Goal: Transaction & Acquisition: Purchase product/service

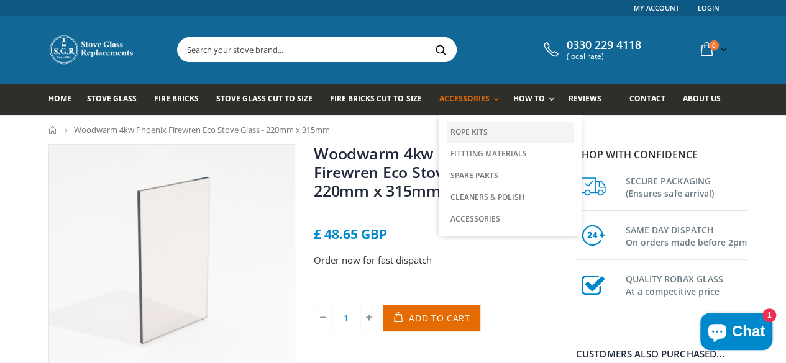
click at [447, 134] on link "Rope Kits" at bounding box center [510, 132] width 127 height 21
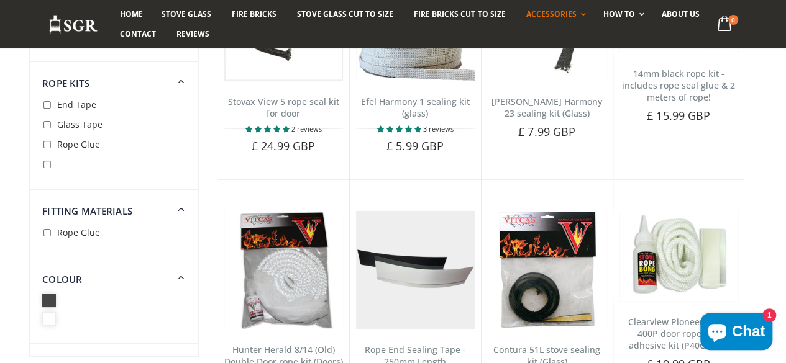
scroll to position [1156, 0]
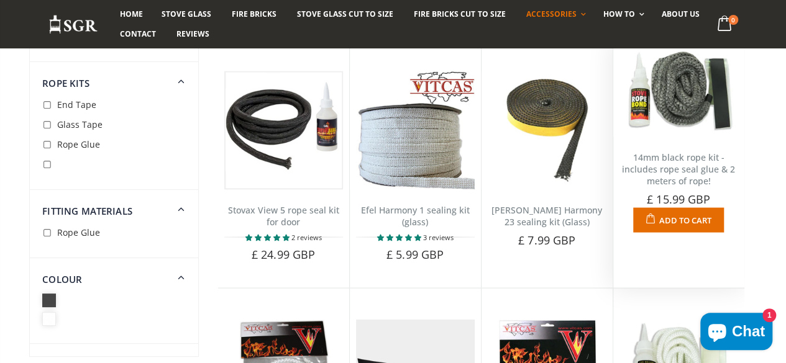
click at [693, 225] on span "Add to Cart" at bounding box center [685, 219] width 52 height 11
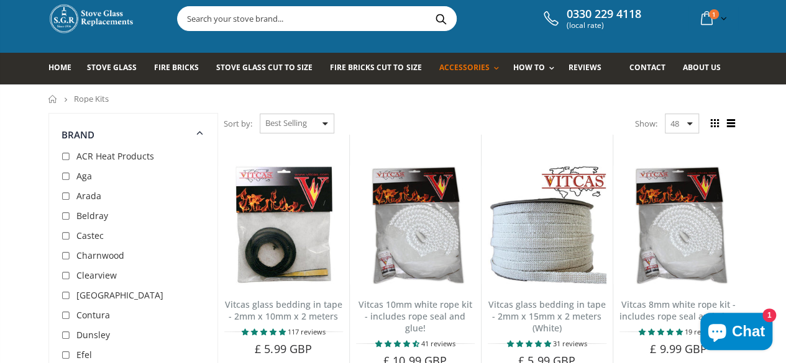
scroll to position [0, 0]
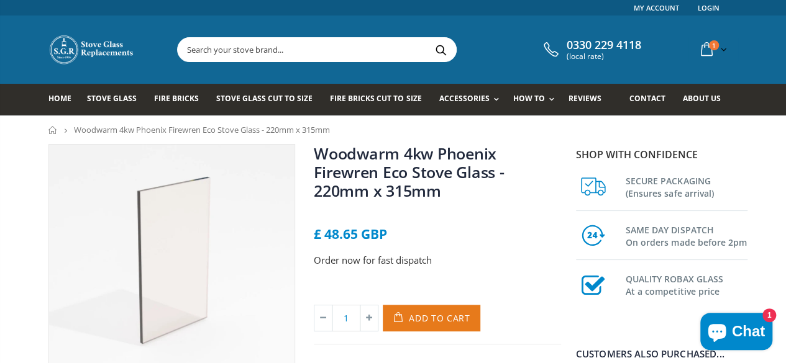
click at [420, 312] on span "Add to Cart" at bounding box center [439, 318] width 61 height 12
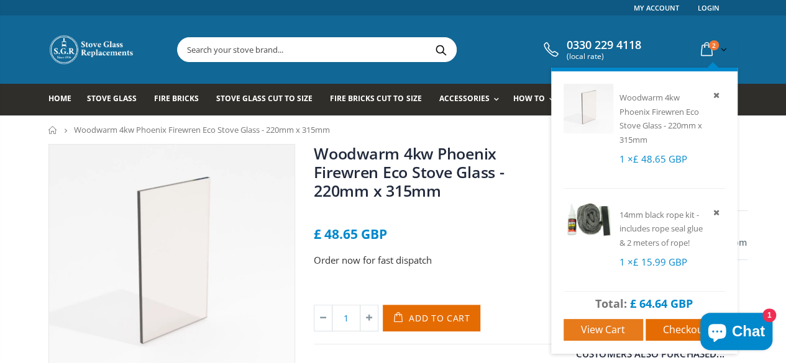
click at [620, 331] on span "View cart" at bounding box center [603, 330] width 44 height 14
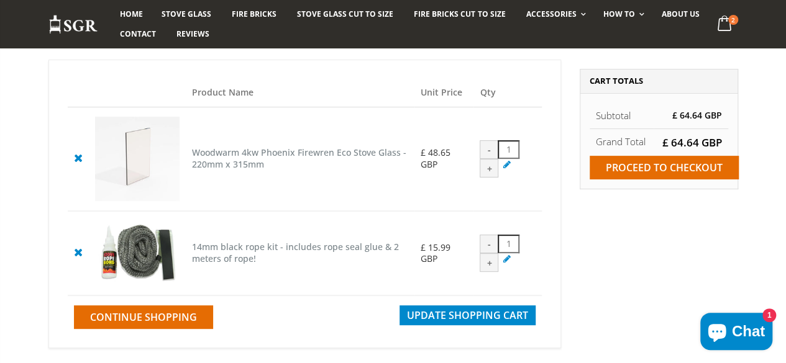
scroll to position [138, 0]
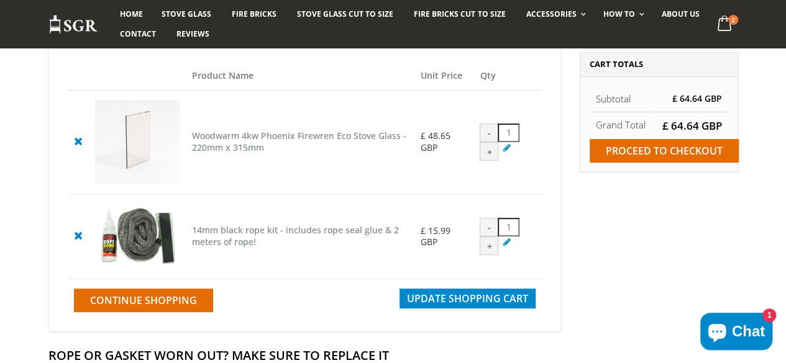
drag, startPoint x: 789, startPoint y: 76, endPoint x: 788, endPoint y: 116, distance: 39.8
click at [673, 150] on input "Proceed to checkout" at bounding box center [663, 151] width 149 height 24
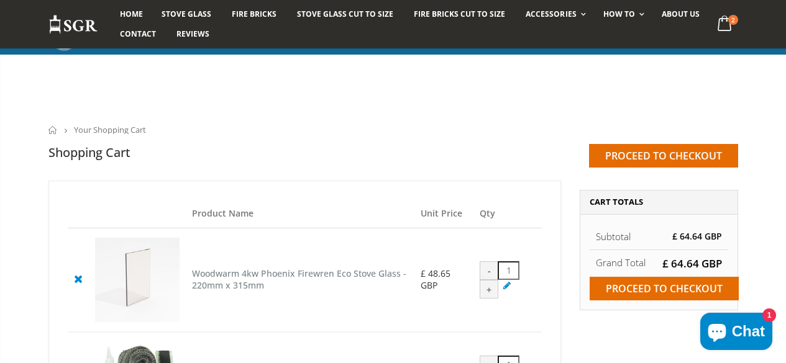
scroll to position [138, 0]
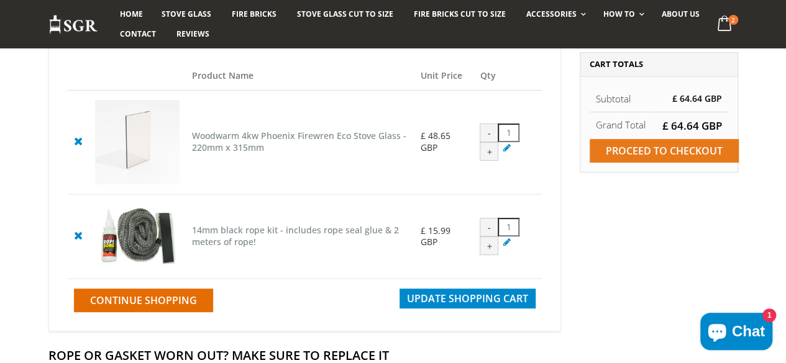
click at [674, 152] on input "Proceed to checkout" at bounding box center [663, 151] width 149 height 24
